Goal: Information Seeking & Learning: Learn about a topic

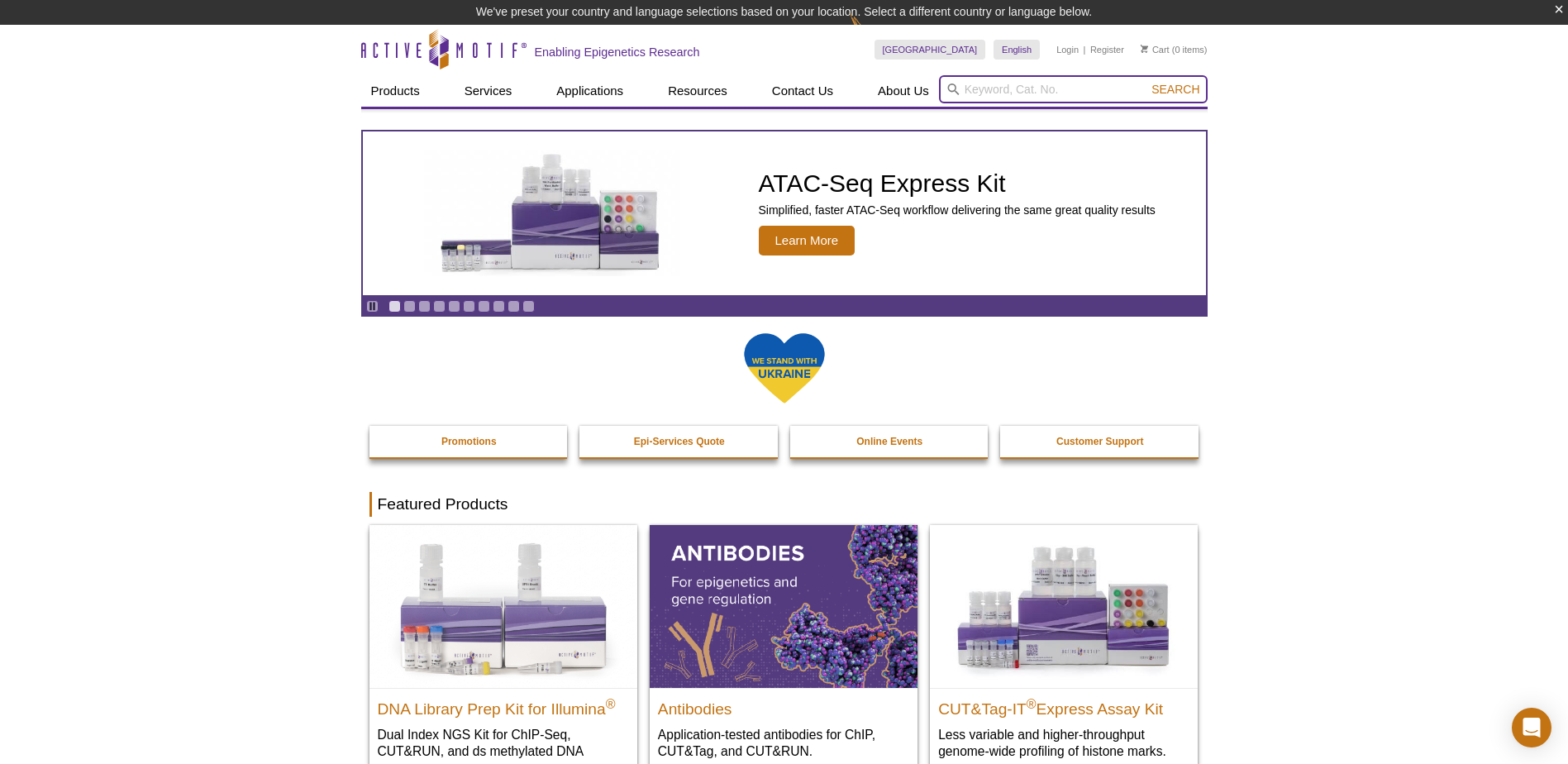
drag, startPoint x: 968, startPoint y: 91, endPoint x: 1456, endPoint y: 52, distance: 489.6
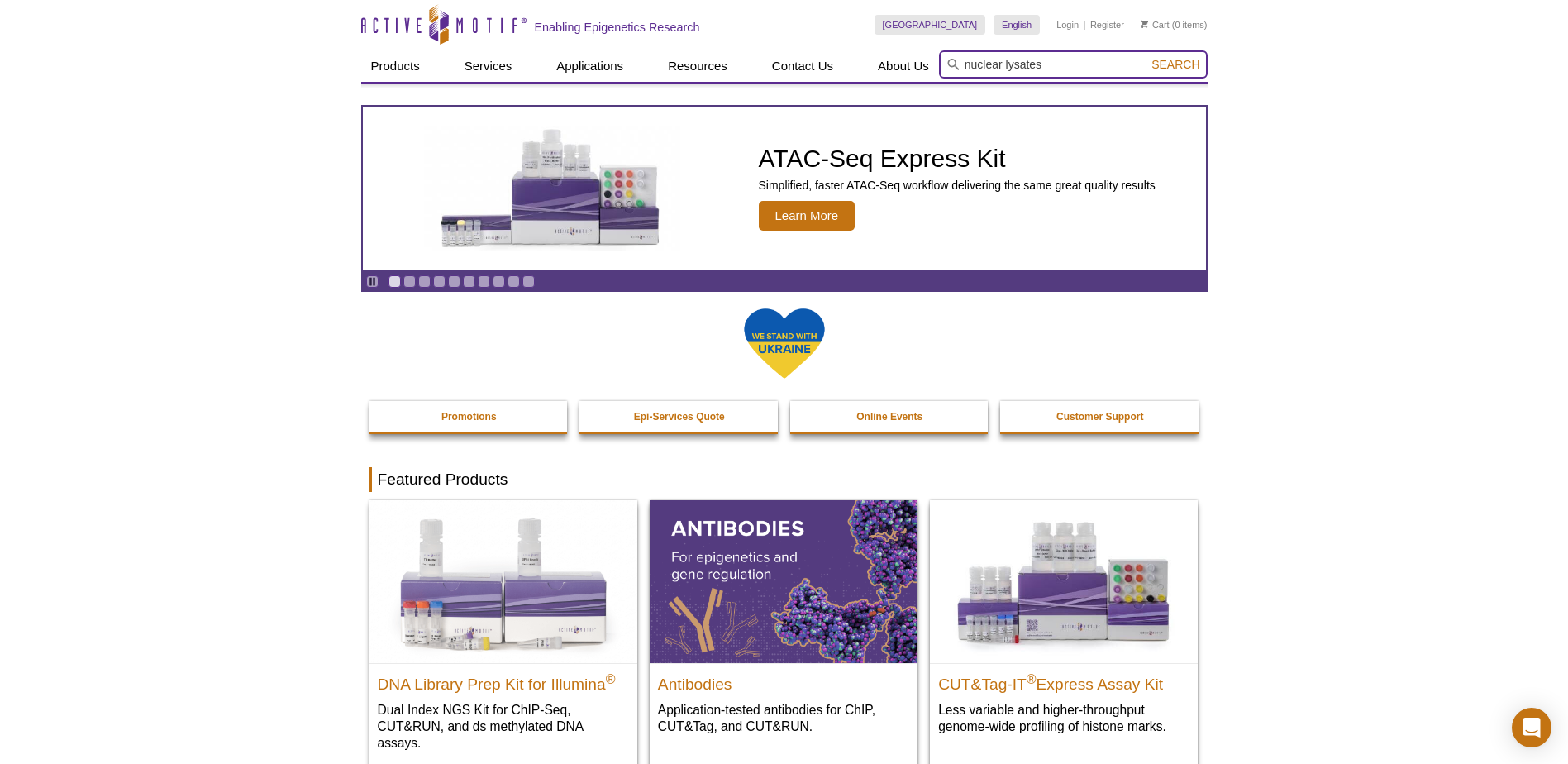
type input "nuclear lysates"
click at [1147, 57] on button "Search" at bounding box center [1176, 64] width 58 height 15
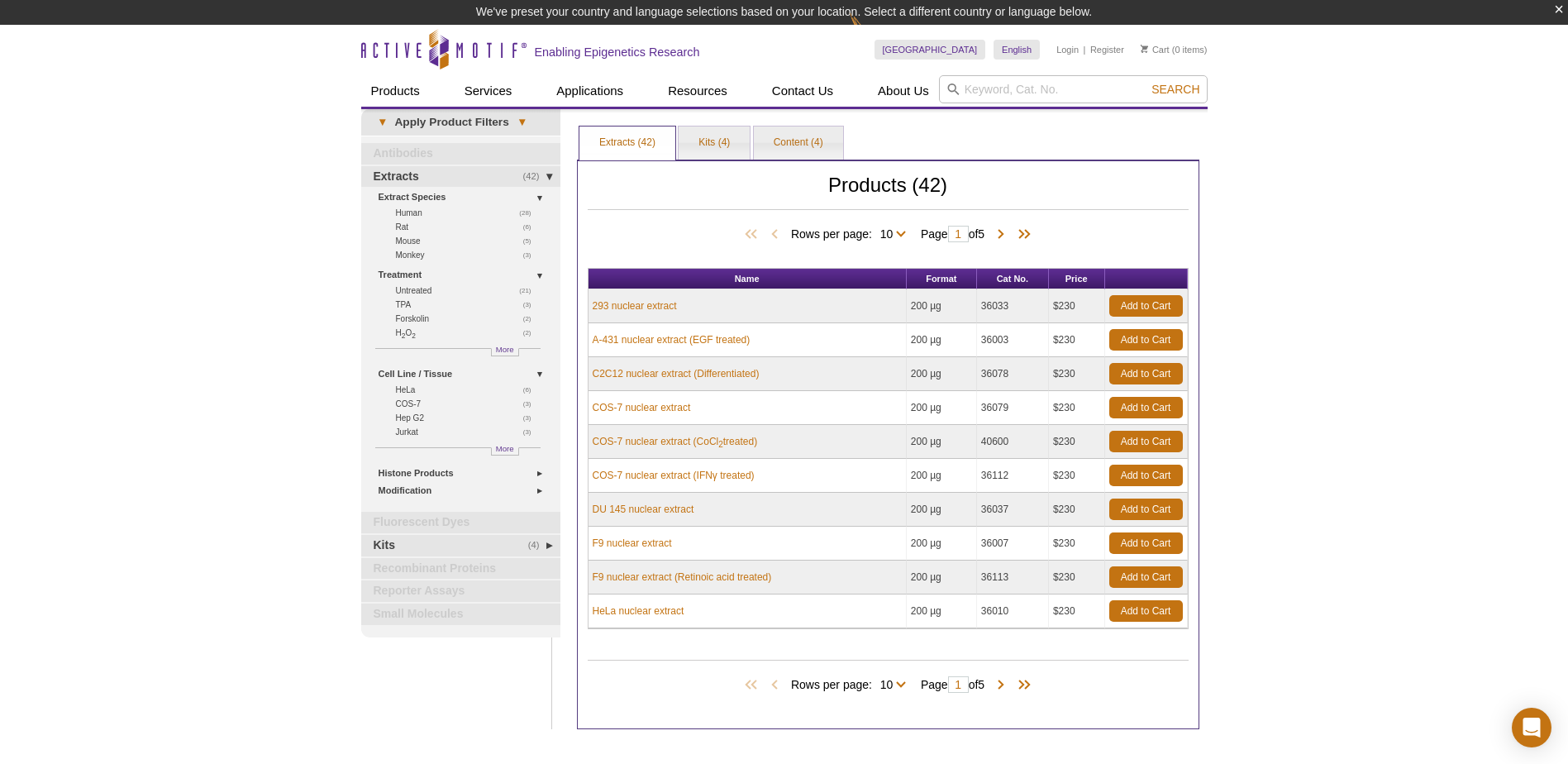
click at [1396, 258] on div "Active Motif Logo Enabling Epigenetics Research 0 Search Skip to content Active…" at bounding box center [784, 468] width 1568 height 887
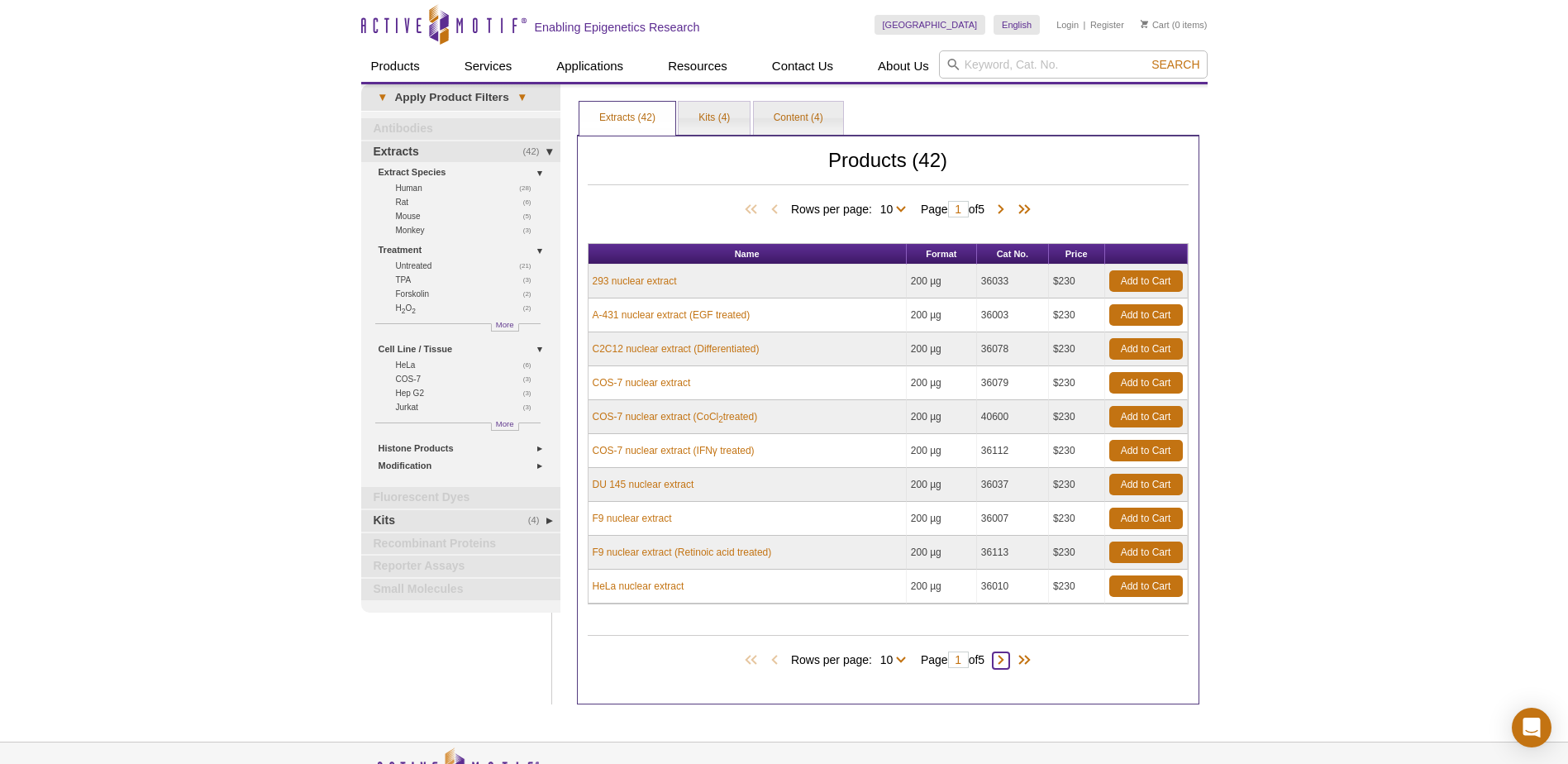
click at [1009, 665] on span at bounding box center [1001, 660] width 16 height 16
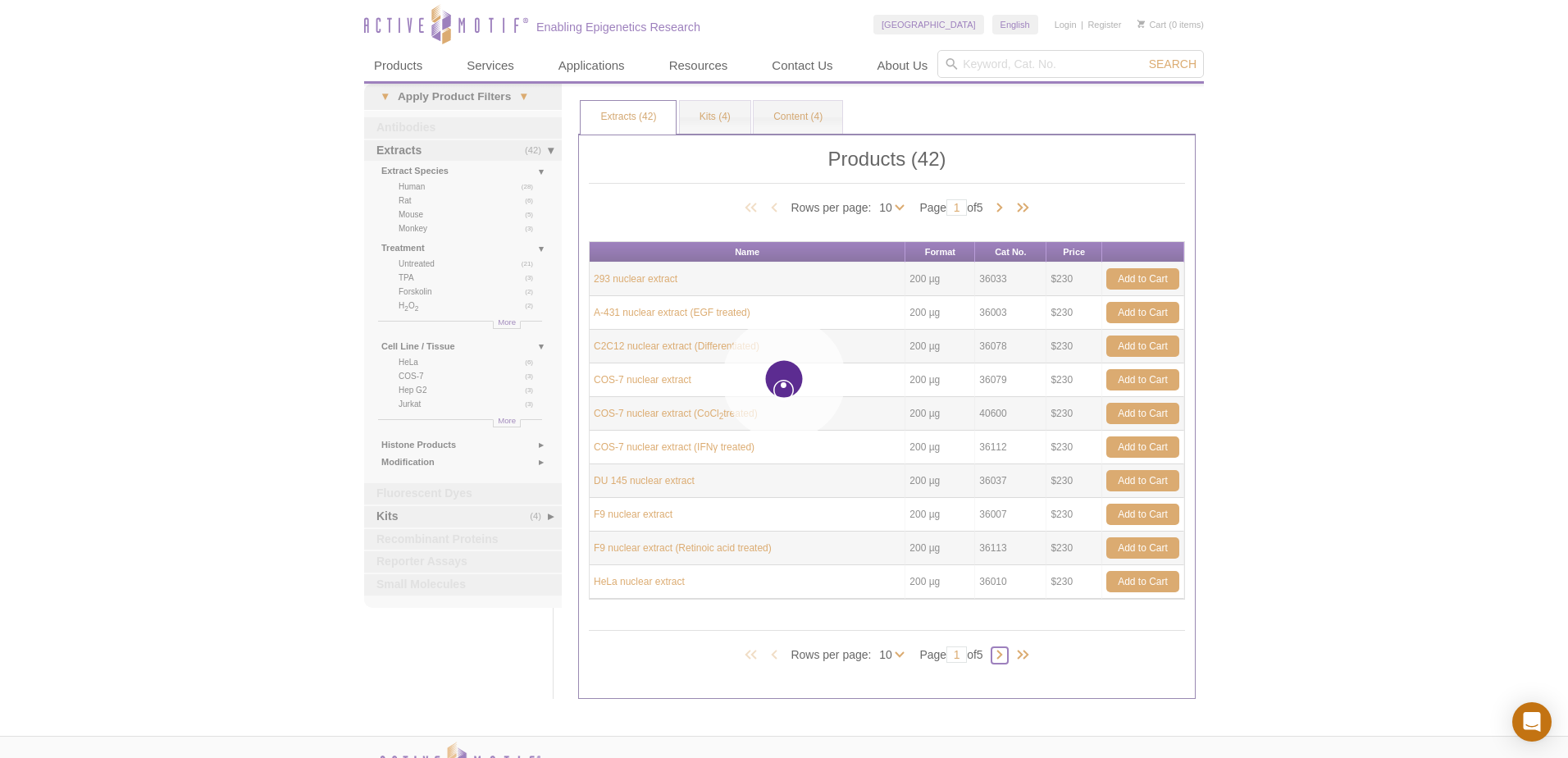
type input "2"
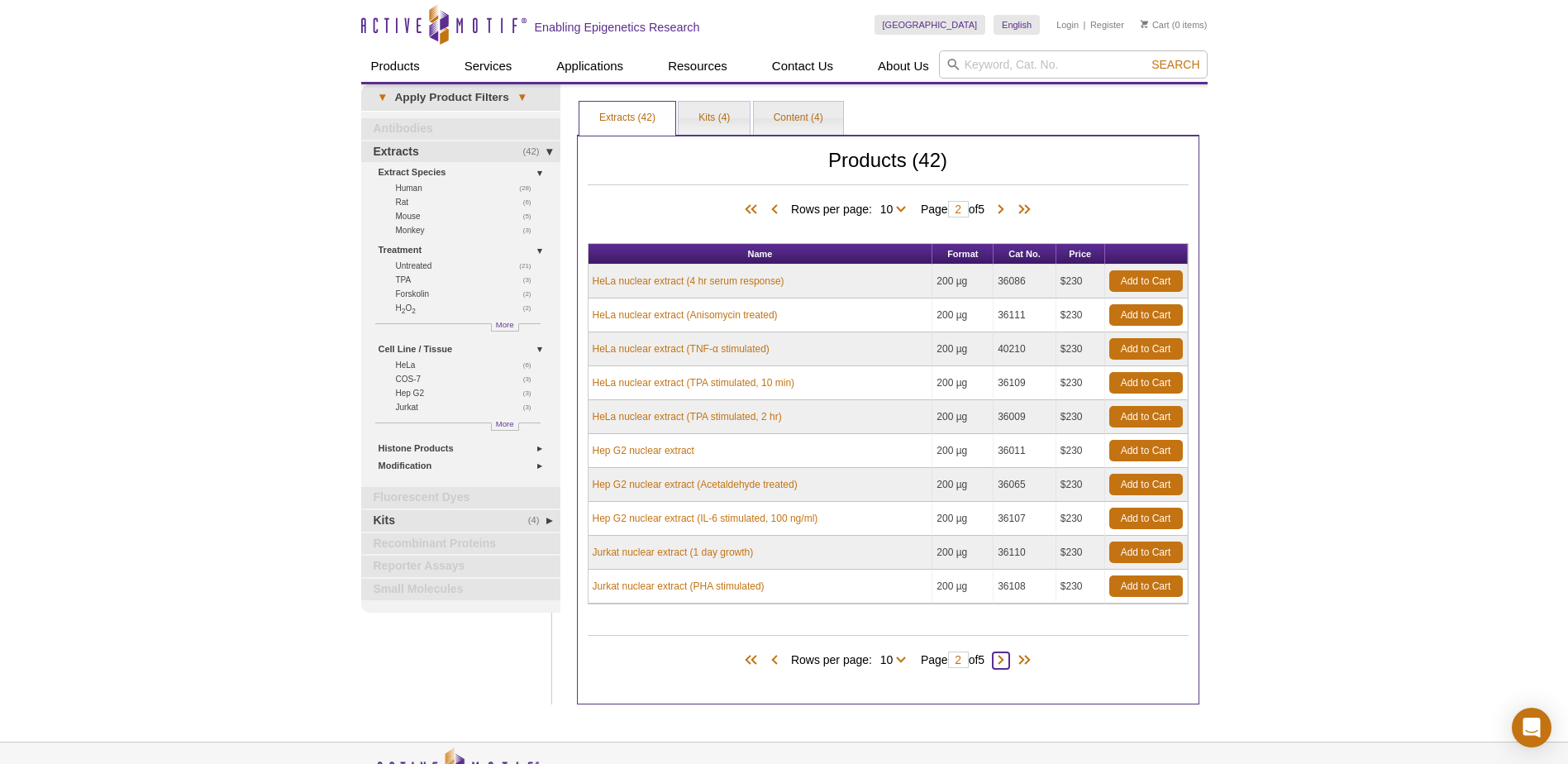
click at [1009, 666] on span at bounding box center [1001, 660] width 16 height 16
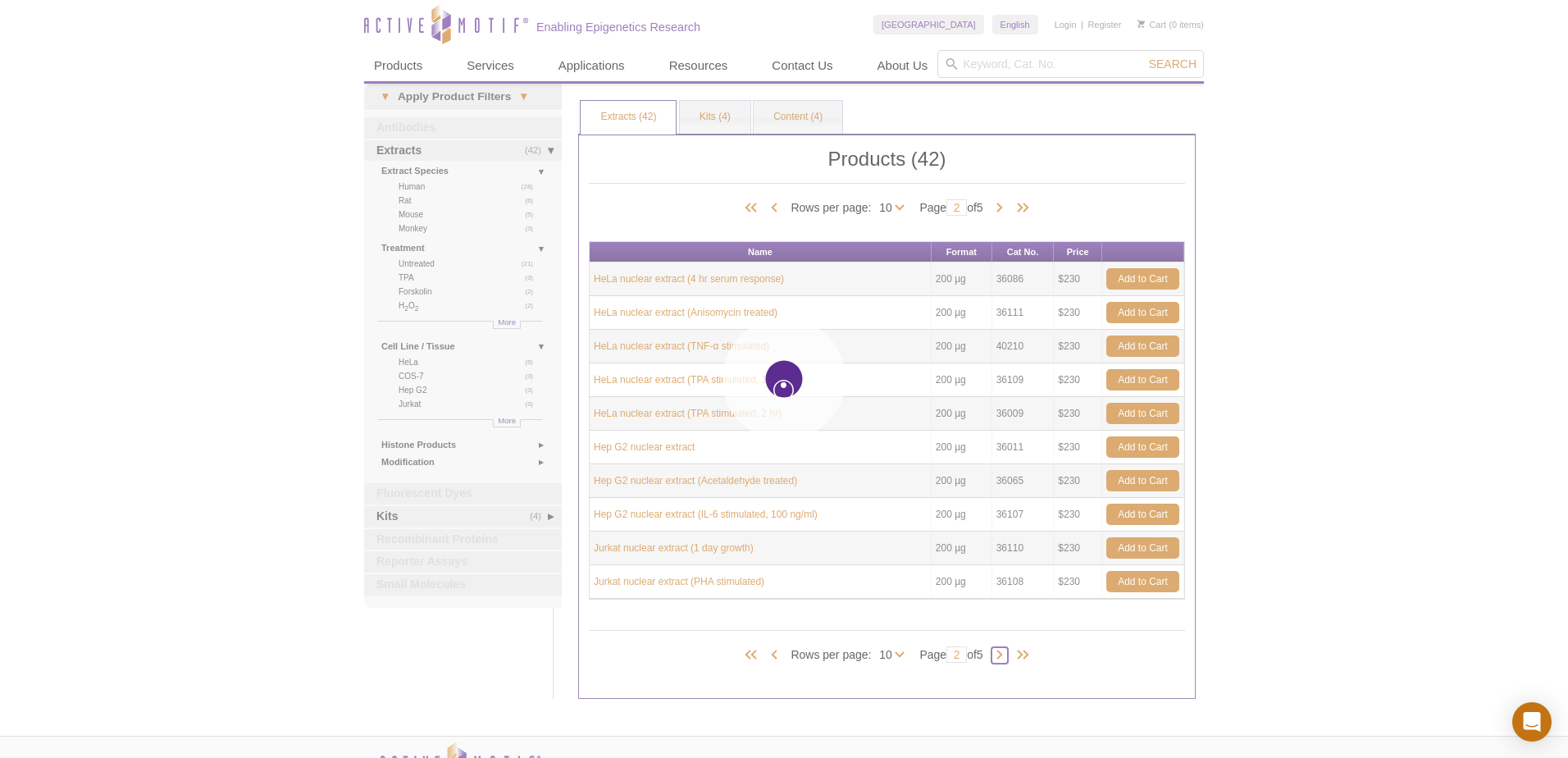
type input "3"
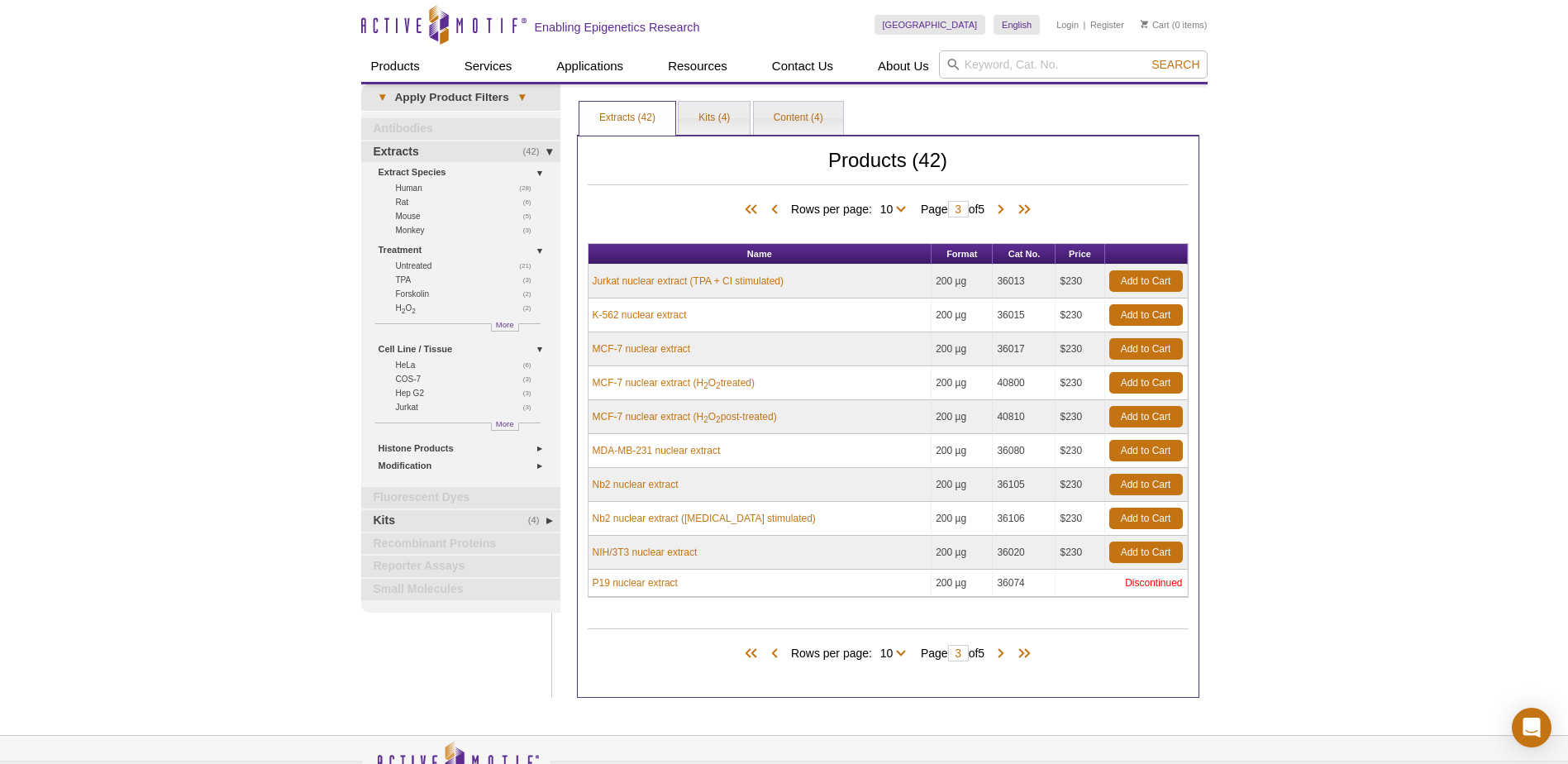
click at [1009, 666] on div "Products (42) Rows per page: 10 25 All 10 Page 3 of 5" at bounding box center [888, 649] width 601 height 75
click at [1009, 655] on span at bounding box center [1001, 654] width 16 height 16
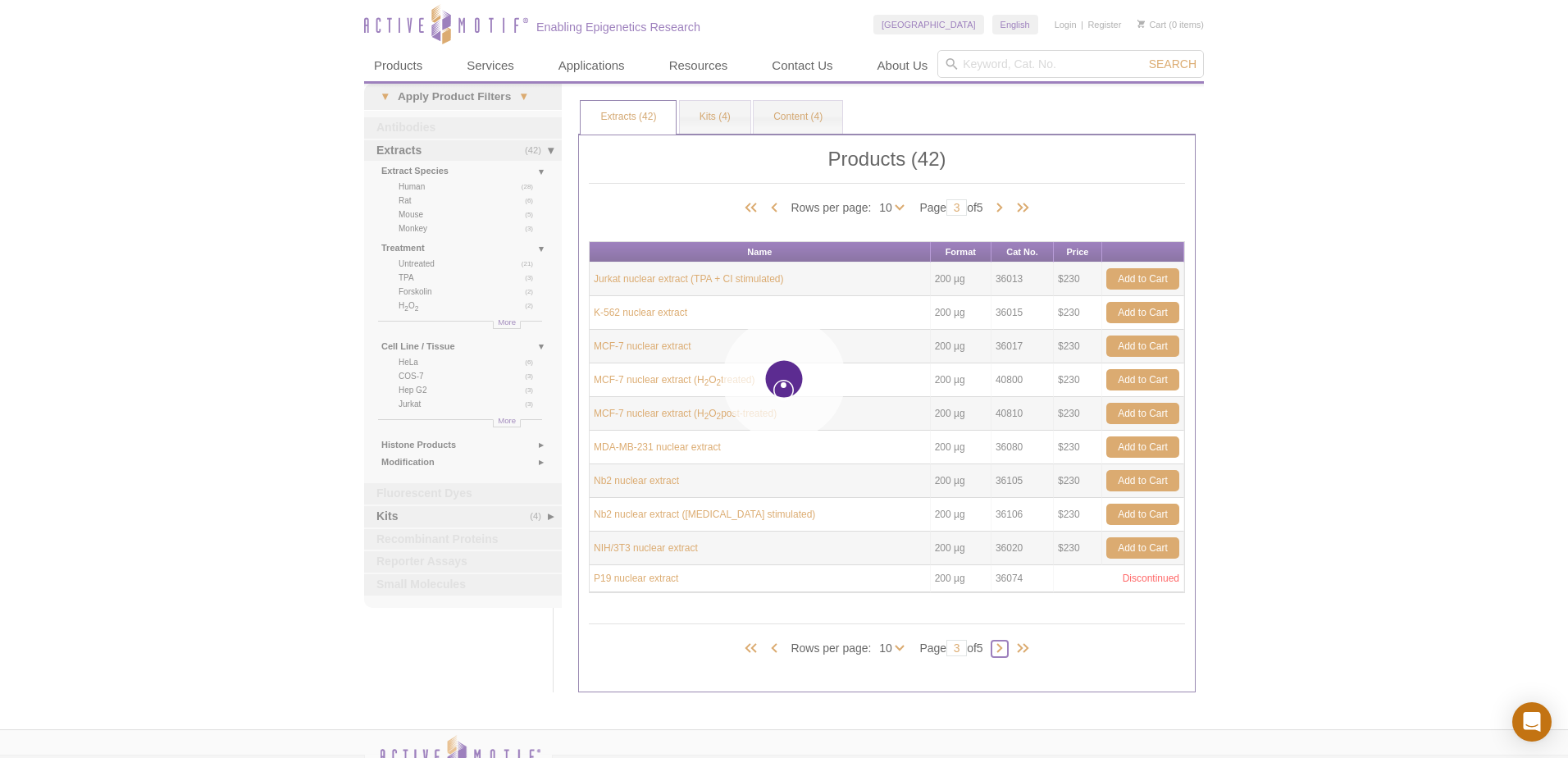
type input "4"
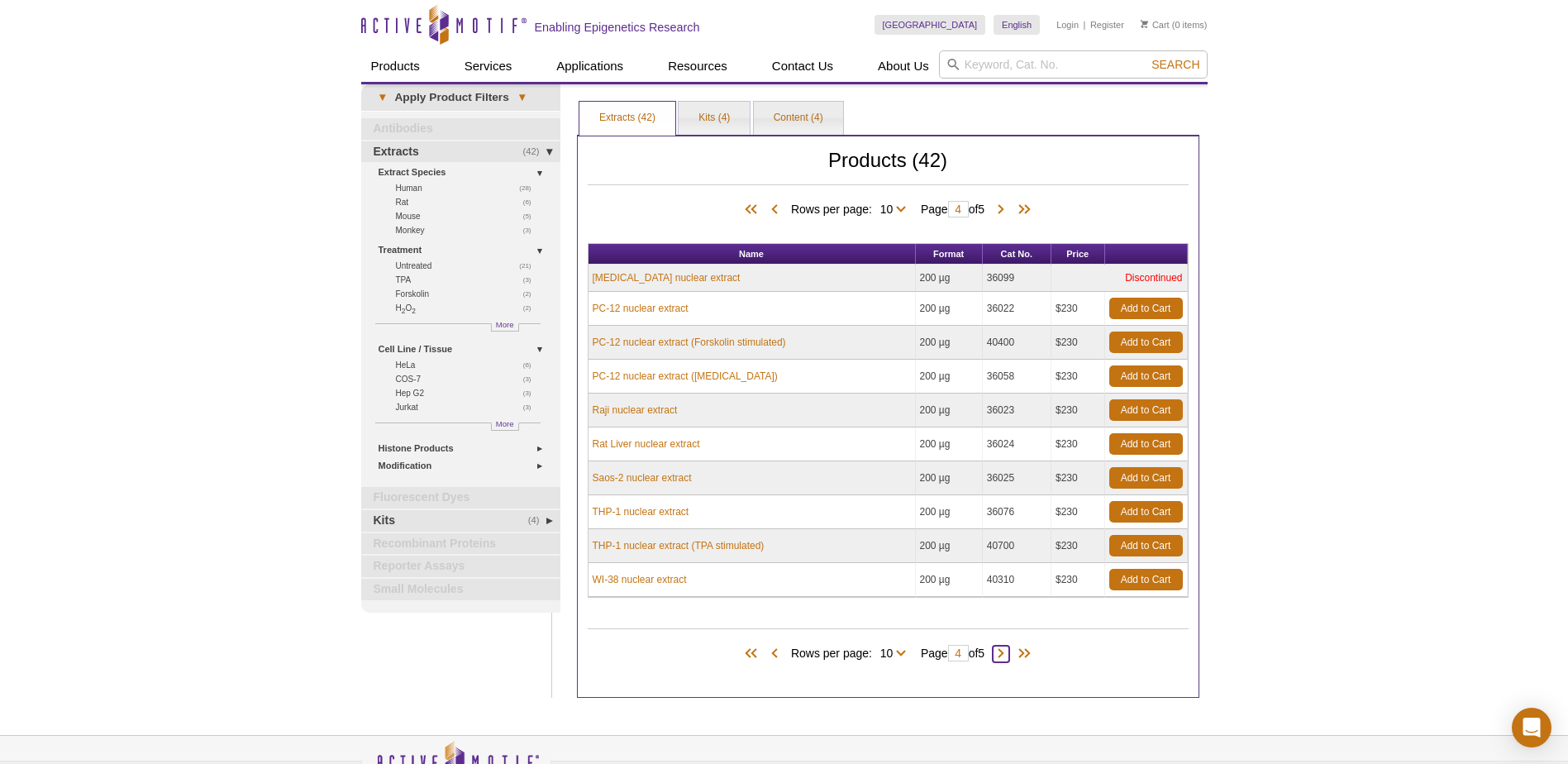
click at [1009, 655] on span at bounding box center [1001, 654] width 16 height 16
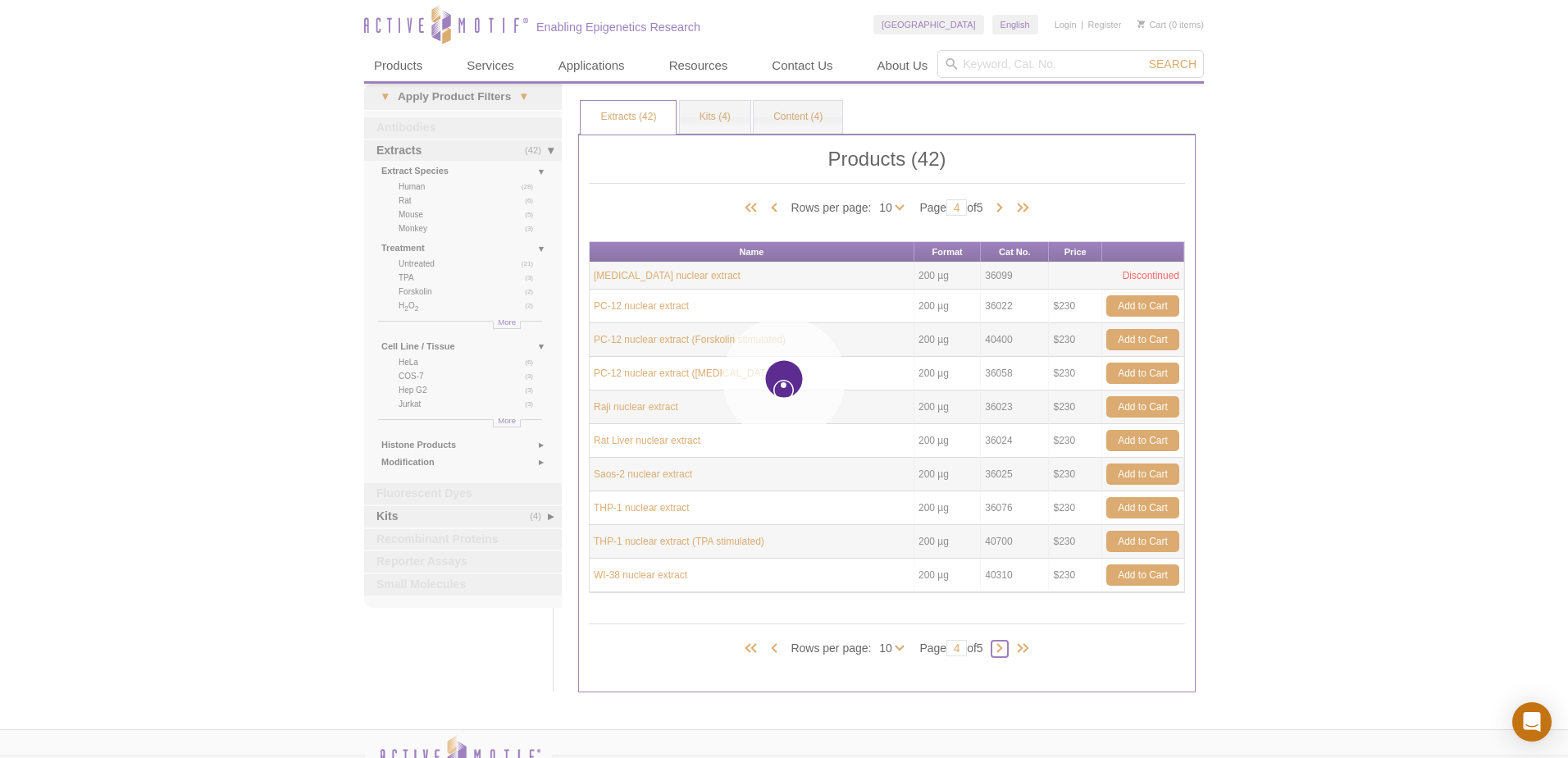
type input "5"
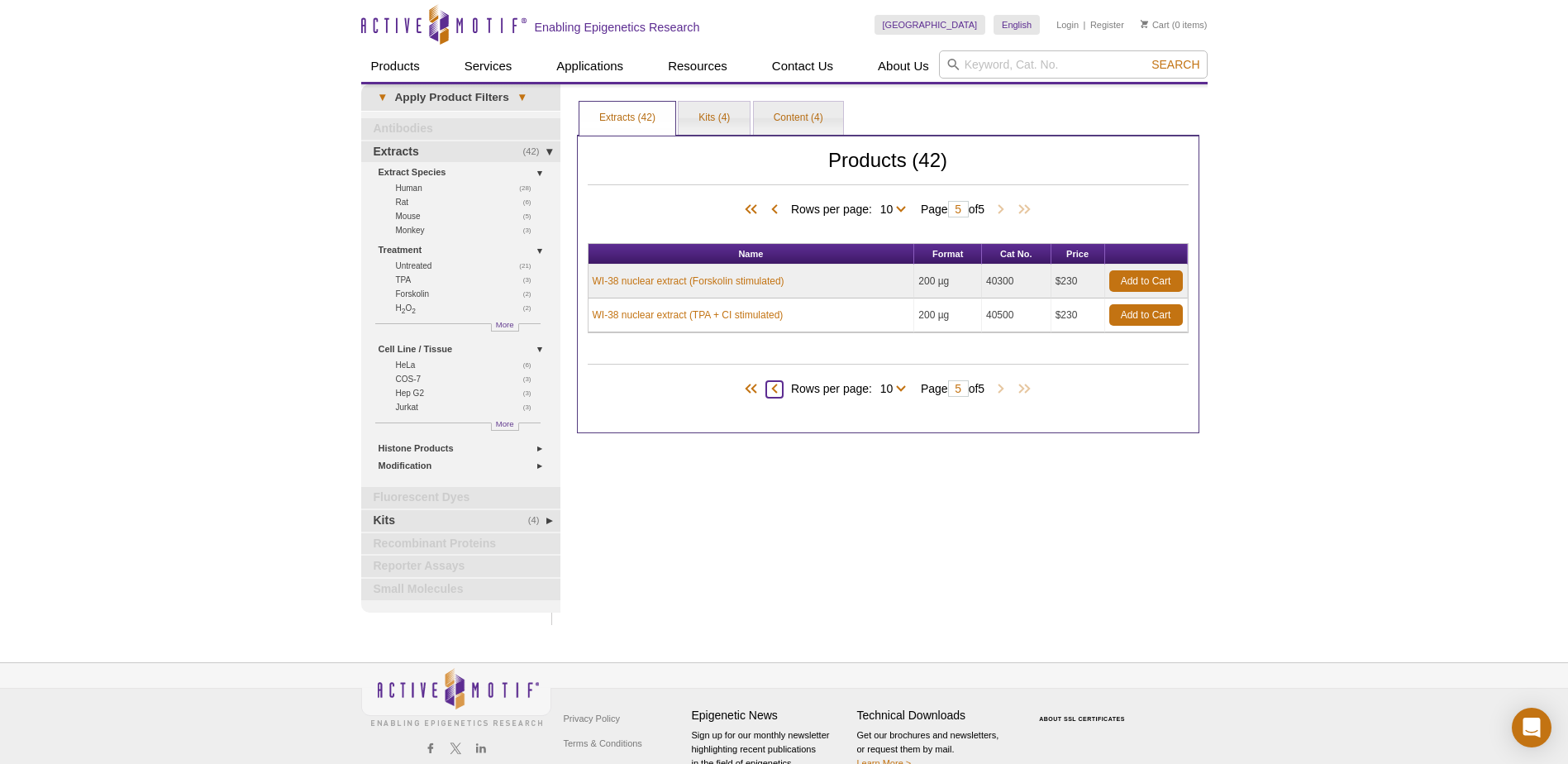
click at [768, 391] on span at bounding box center [775, 390] width 16 height 16
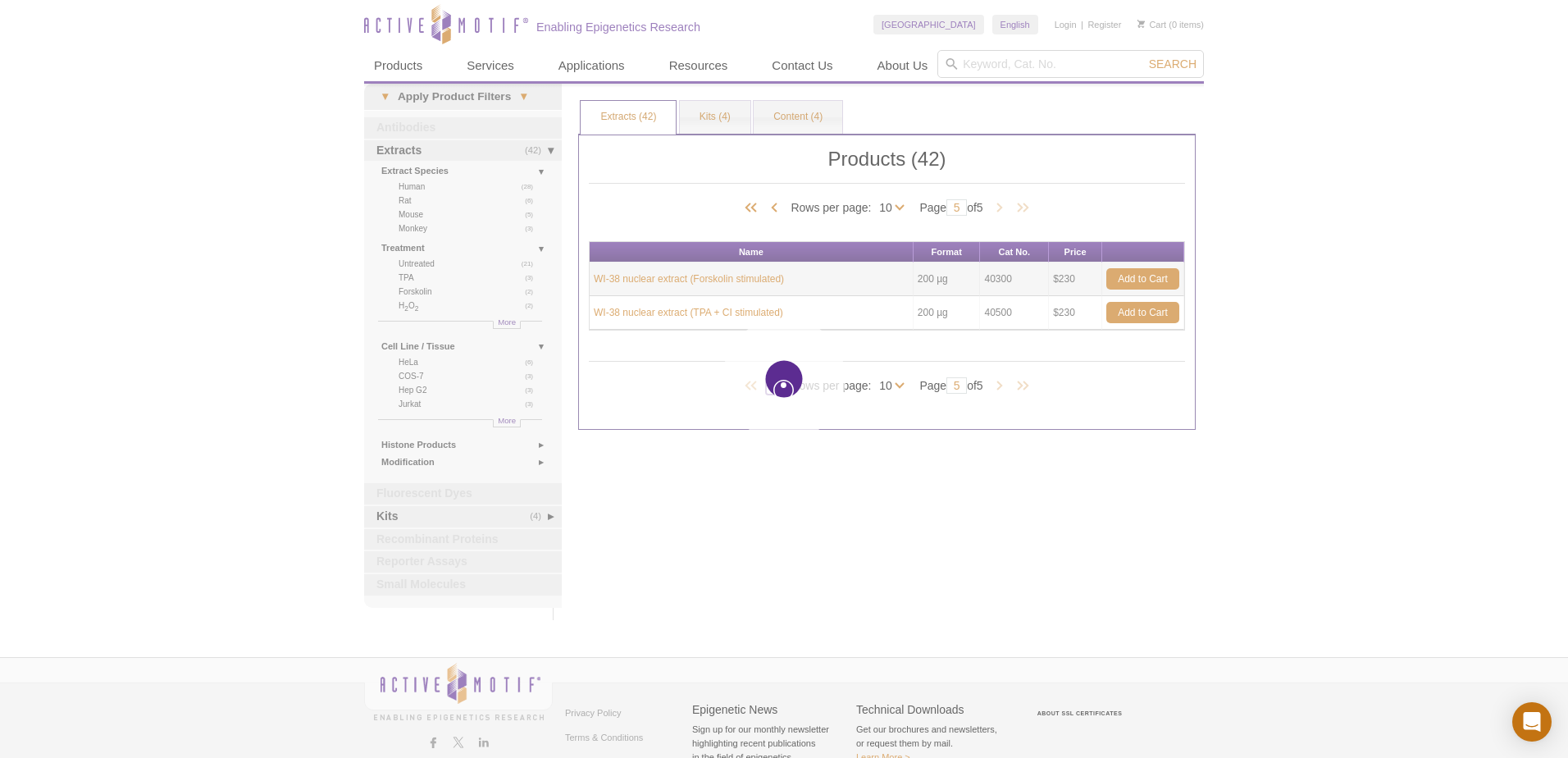
type input "4"
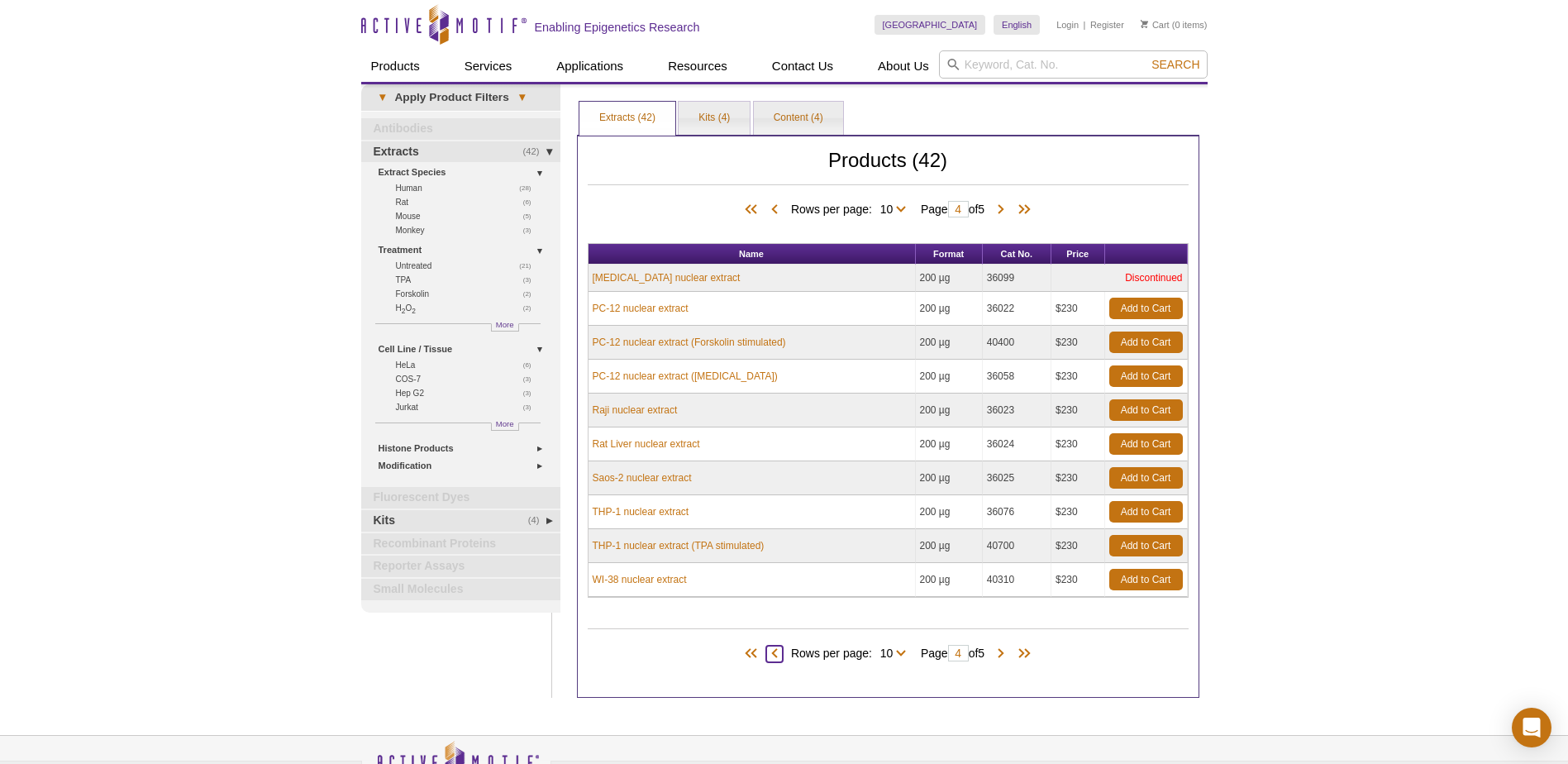
click at [766, 660] on span at bounding box center [775, 654] width 16 height 16
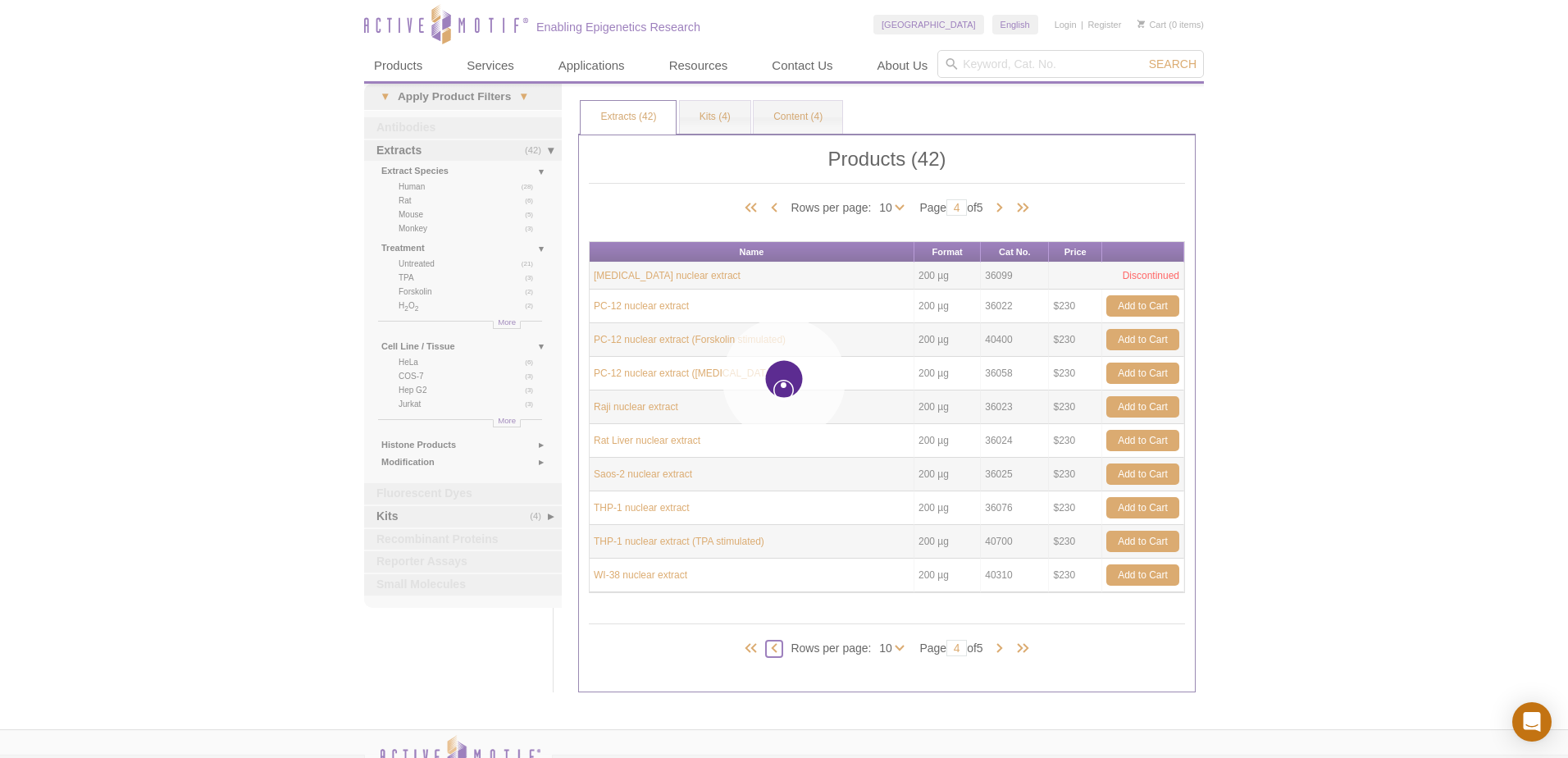
type input "3"
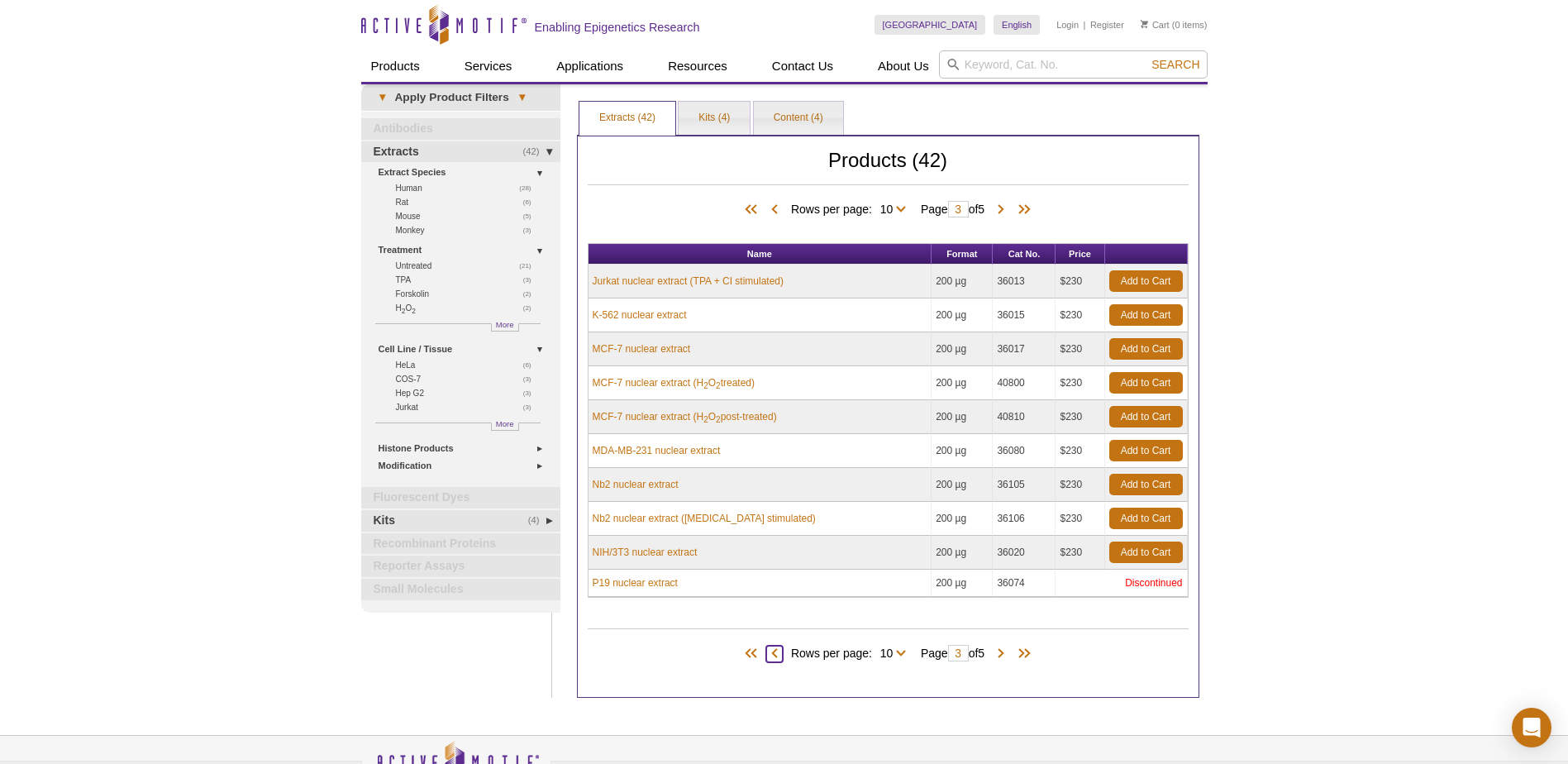
click at [766, 660] on span at bounding box center [775, 654] width 16 height 16
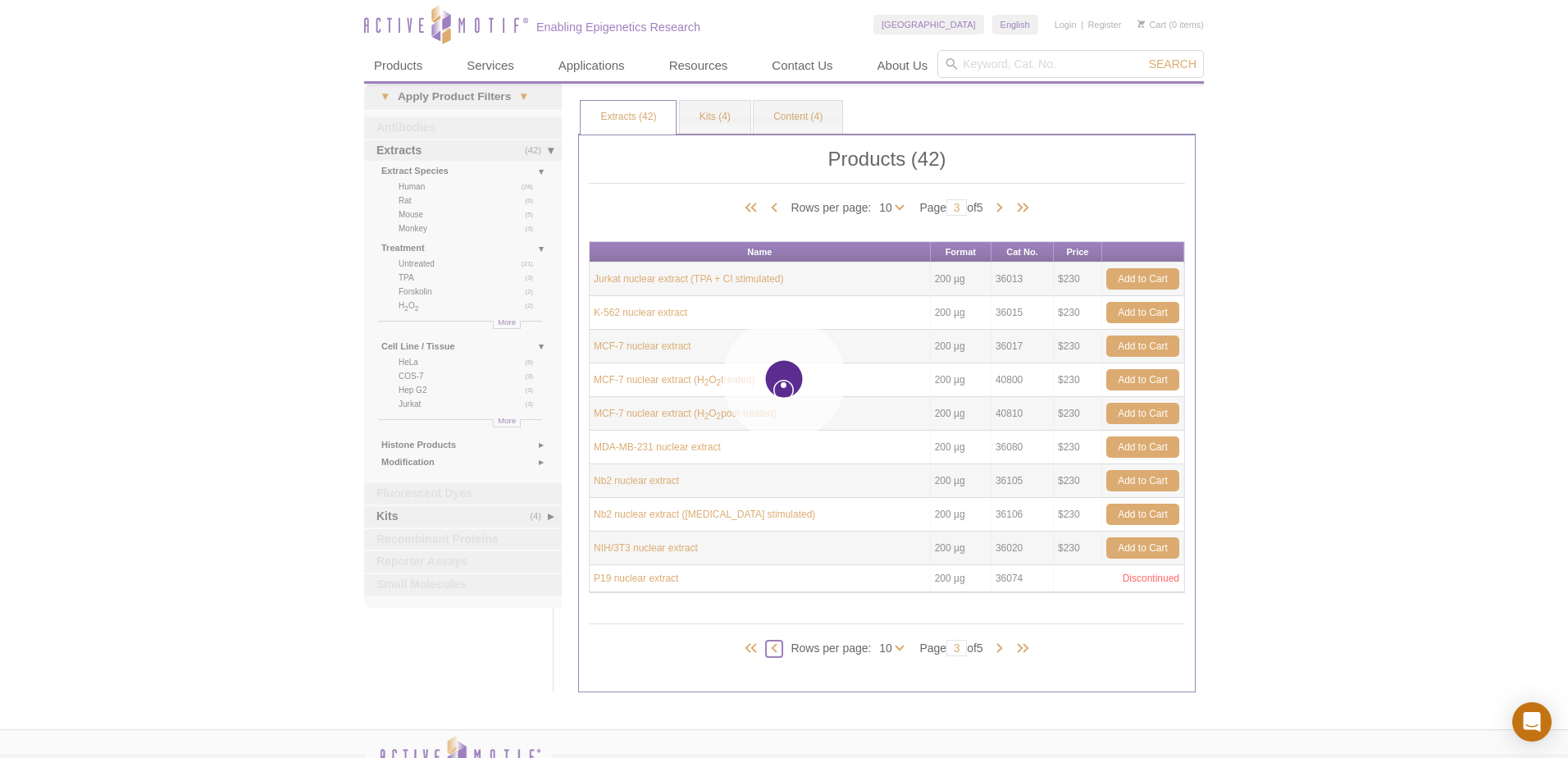
type input "2"
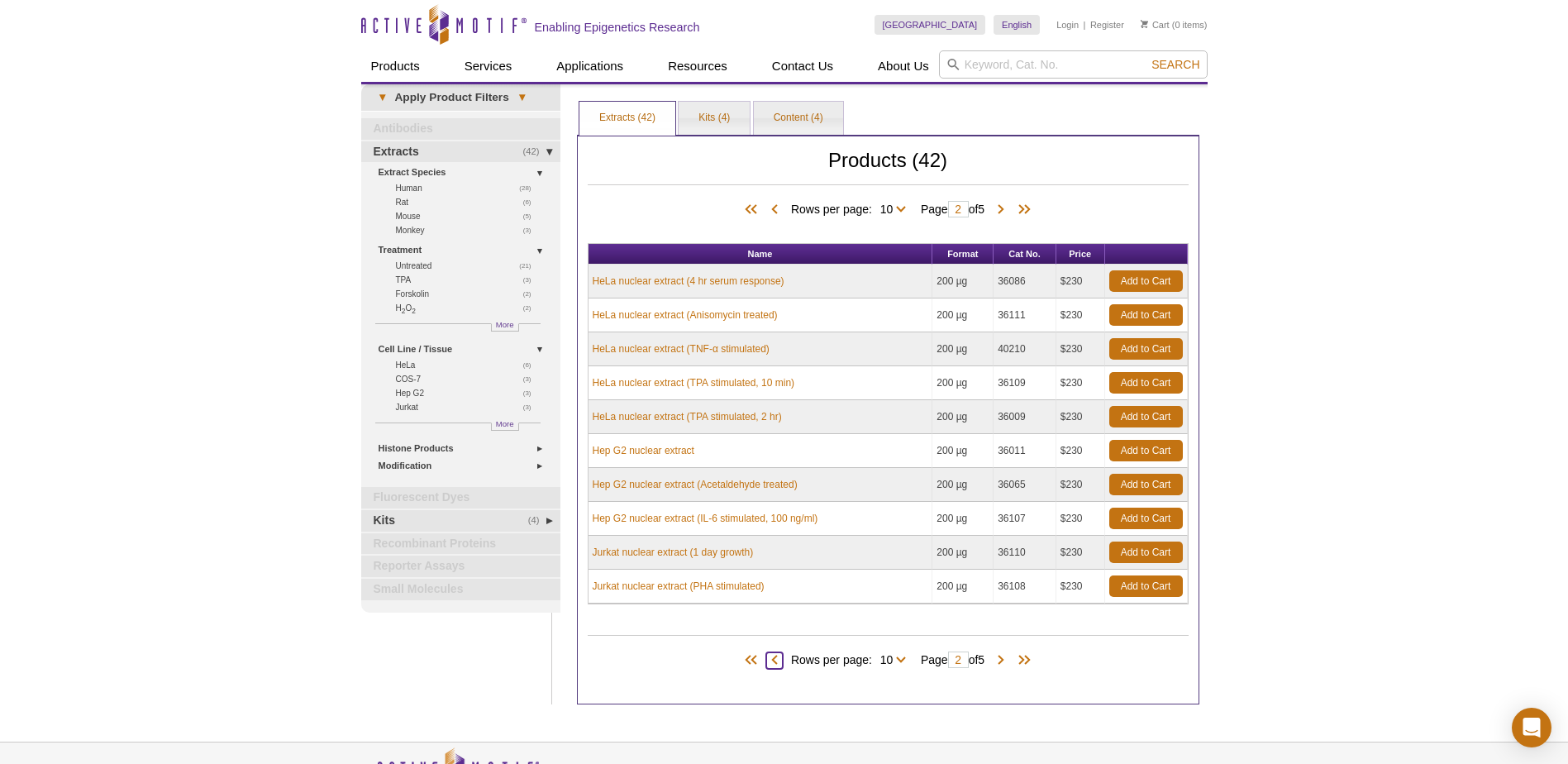
click at [766, 660] on span at bounding box center [775, 660] width 16 height 16
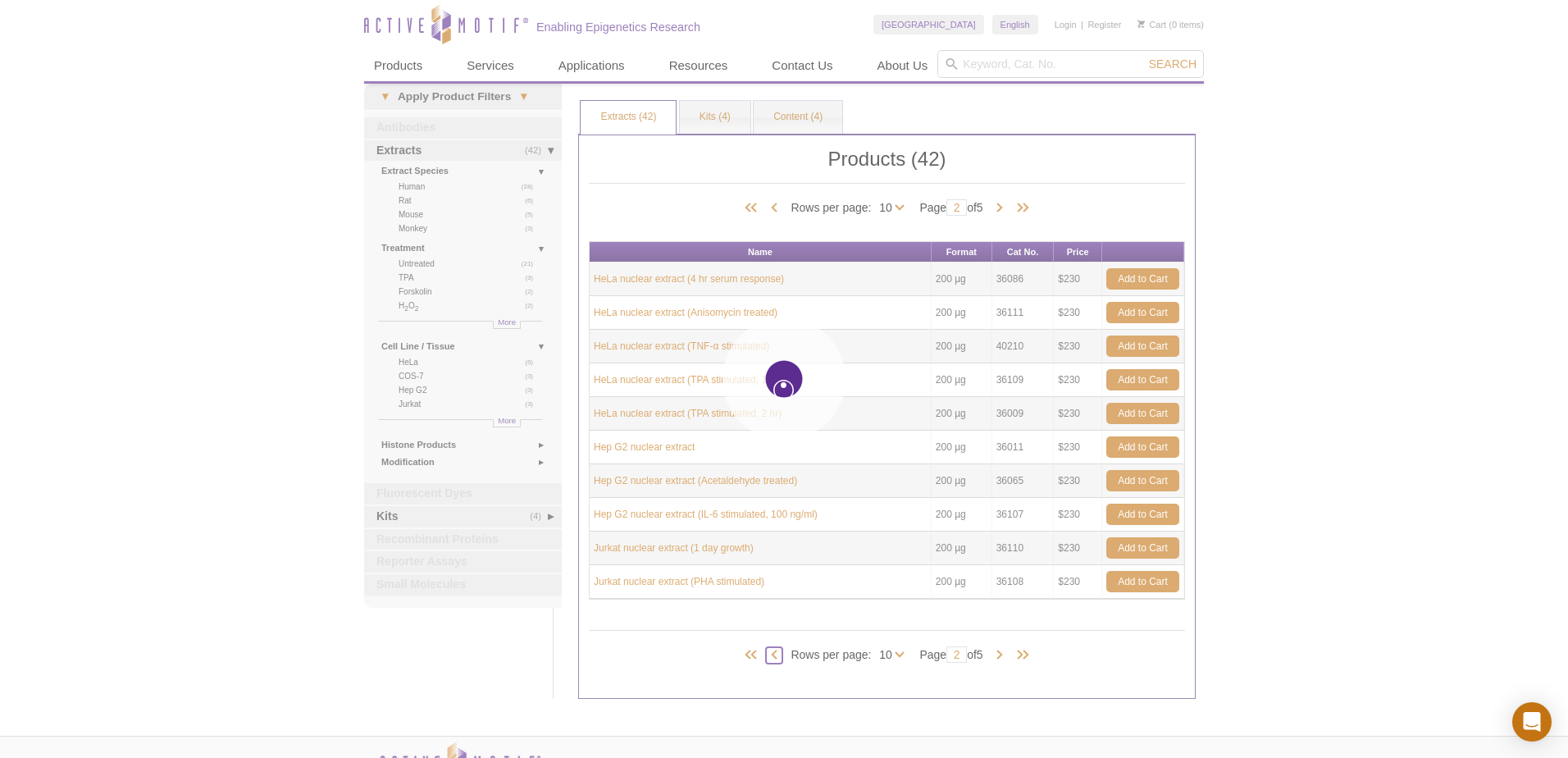
type input "1"
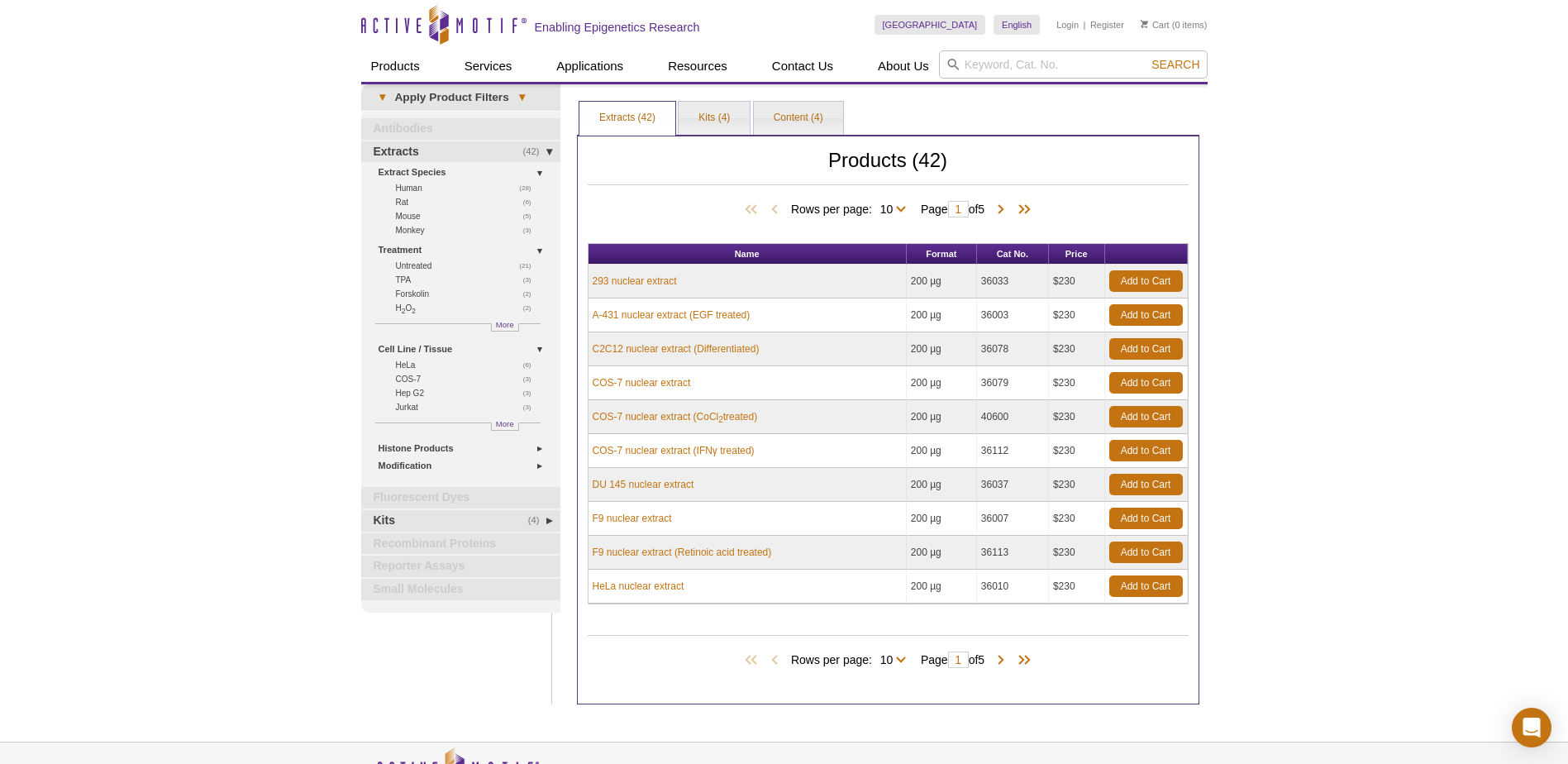
click at [1398, 224] on div "Active Motif Logo Enabling Epigenetics Research 0 Search Skip to content Active…" at bounding box center [784, 443] width 1568 height 887
click at [1295, 656] on div "Active Motif Logo Enabling Epigenetics Research 0 Search Skip to content Active…" at bounding box center [784, 443] width 1568 height 887
